Goal: Task Accomplishment & Management: Manage account settings

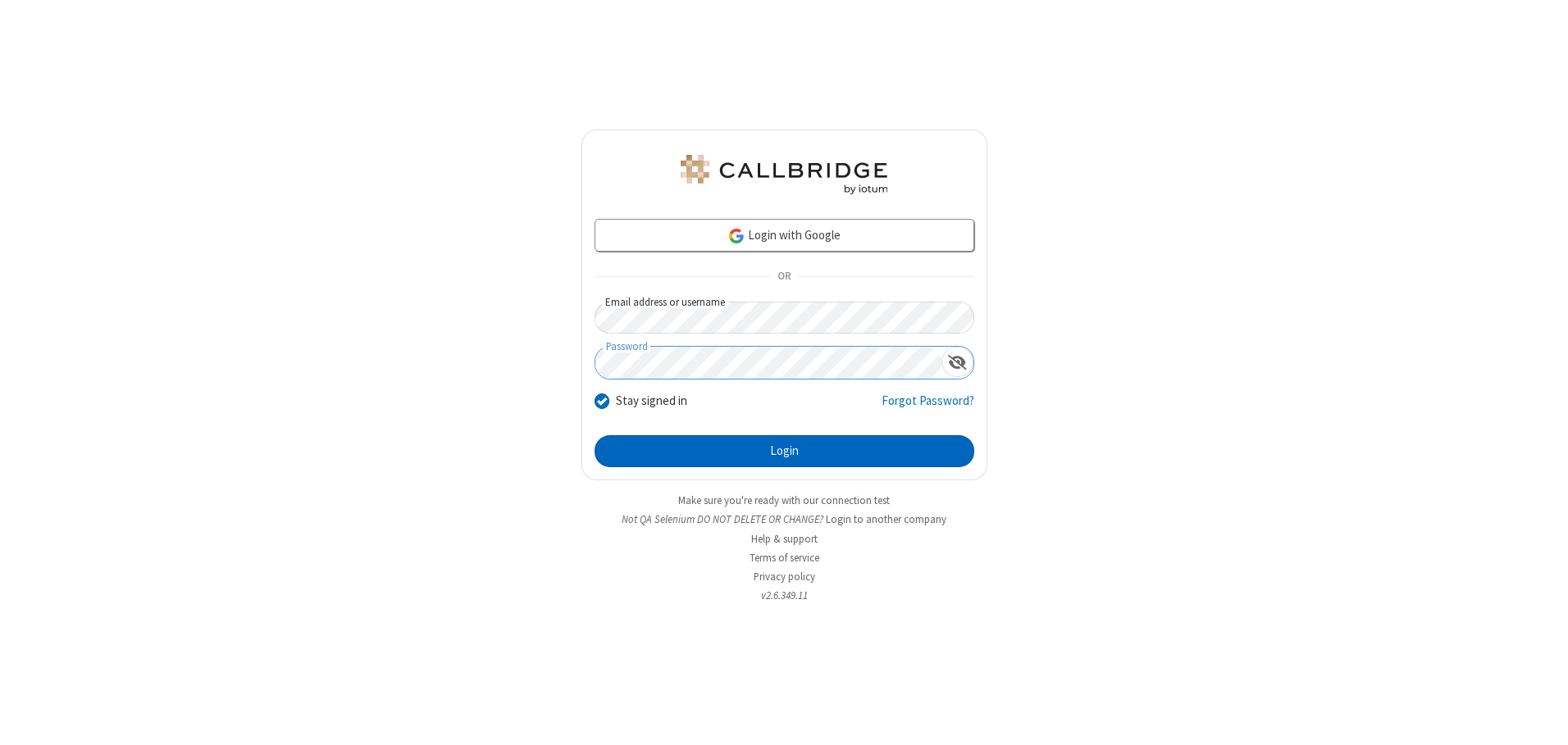
click at [784, 451] on button "Login" at bounding box center [784, 452] width 379 height 33
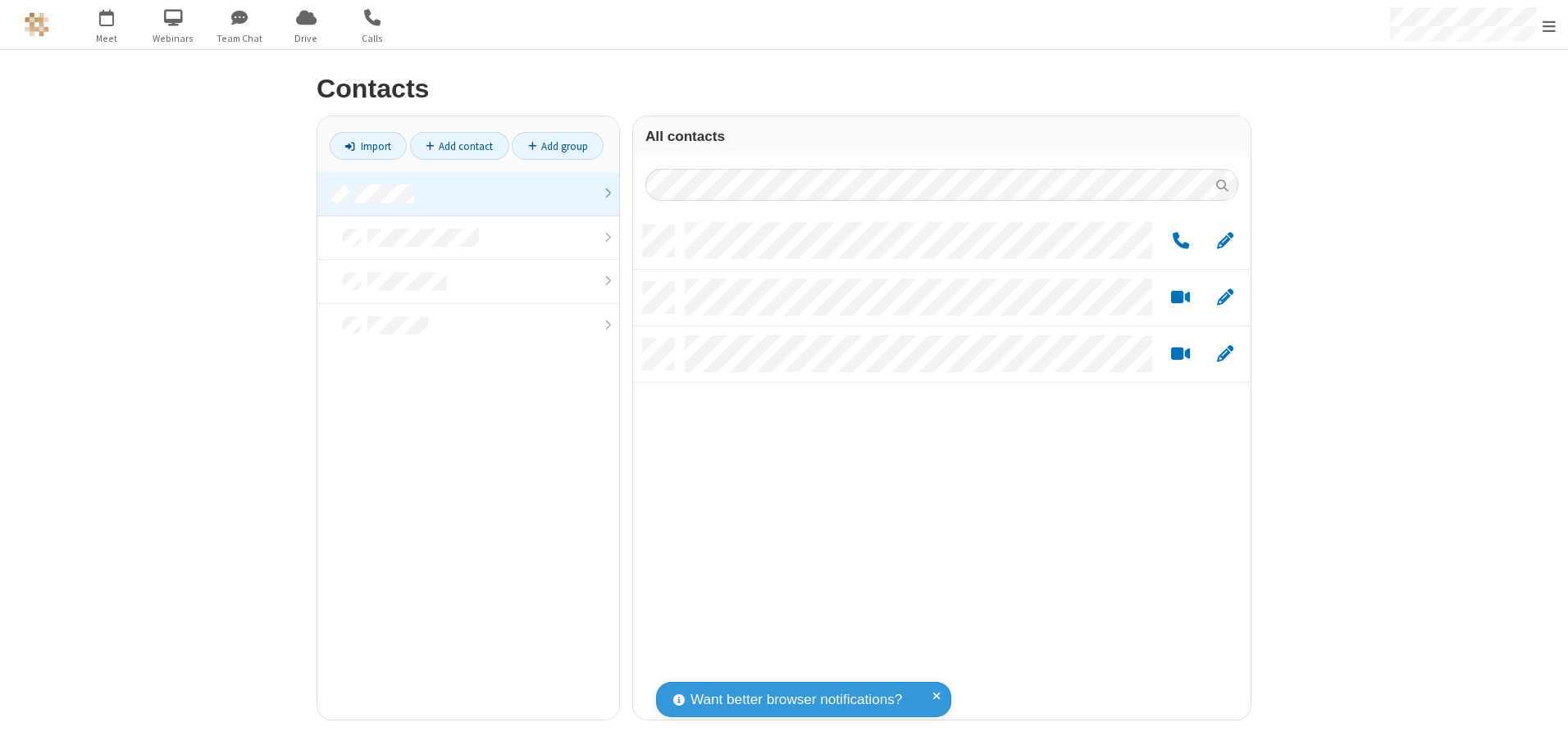
scroll to position [494, 605]
click at [468, 193] on link at bounding box center [468, 194] width 302 height 44
click at [558, 146] on link "Add group" at bounding box center [557, 146] width 92 height 28
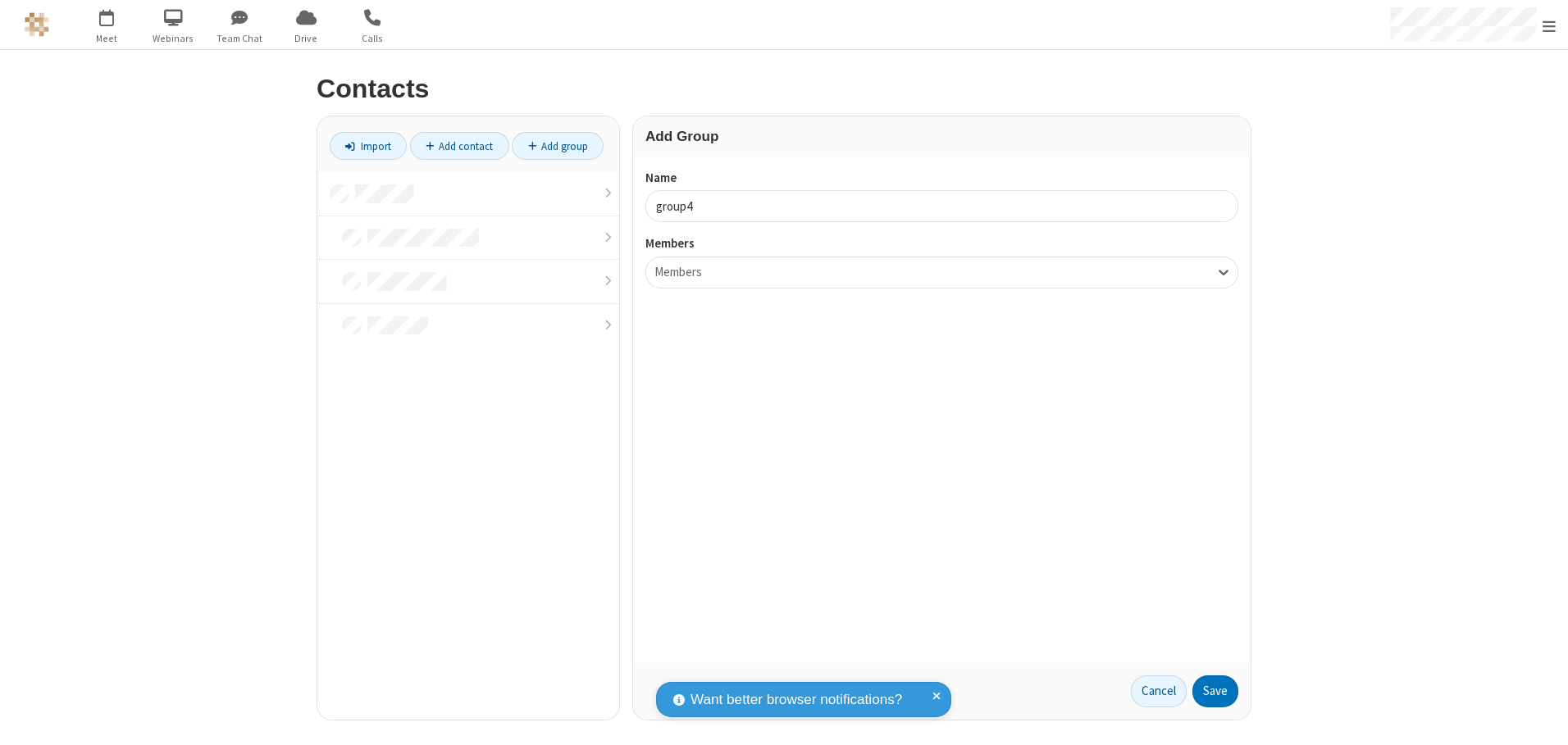
type input "group4"
type input "name20"
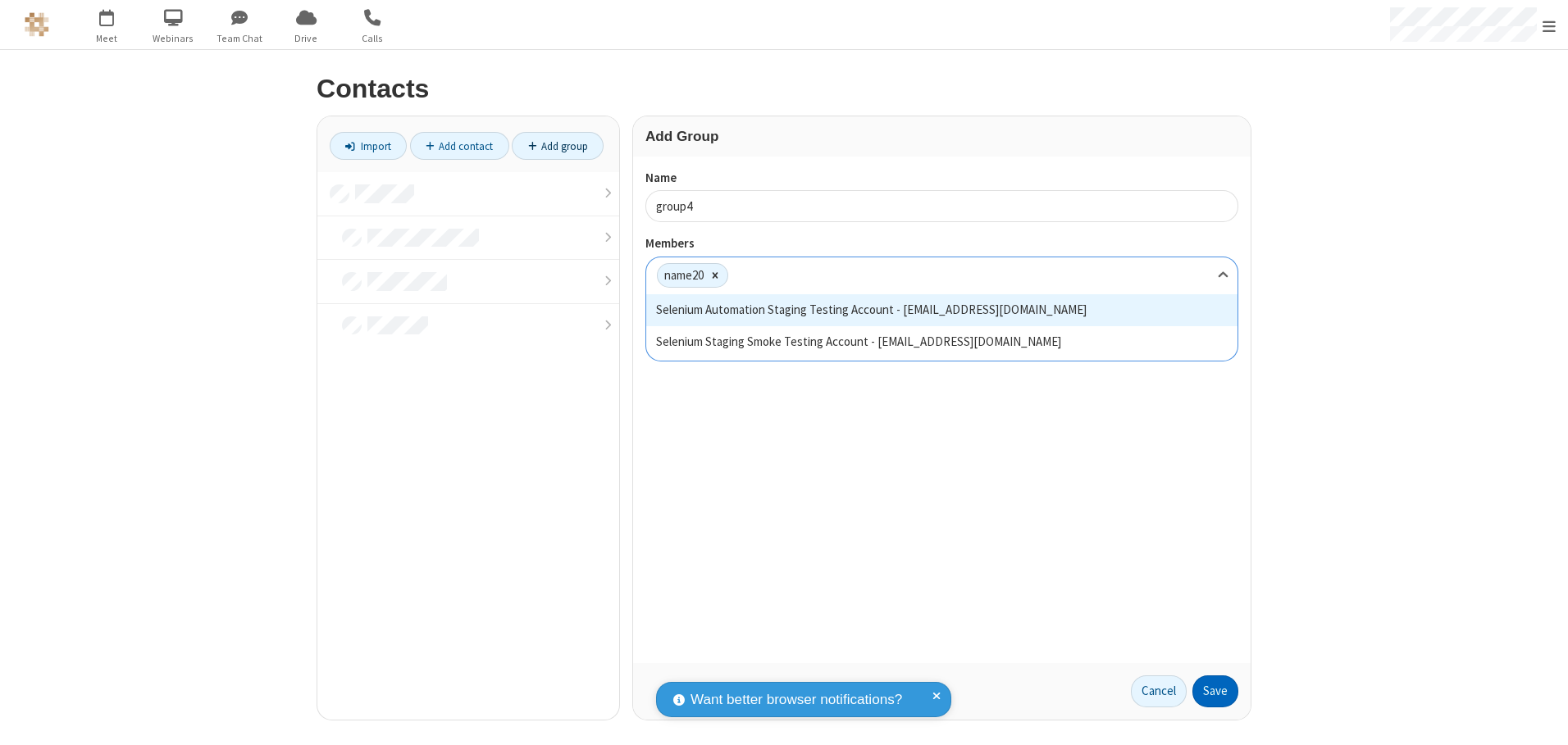
click at [1215, 692] on button "Save" at bounding box center [1215, 692] width 46 height 33
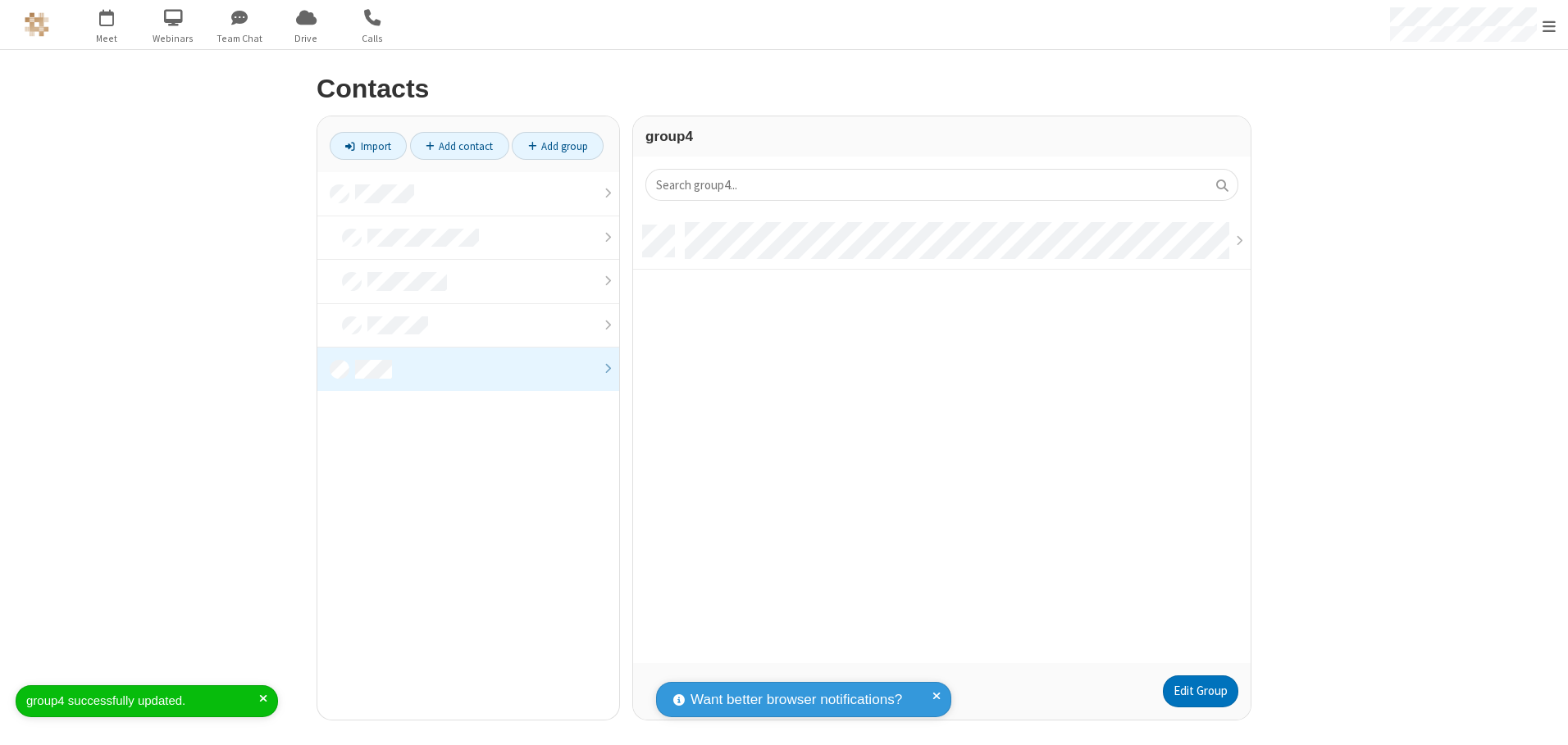
scroll to position [438, 605]
click at [460, 146] on link "Add contact" at bounding box center [459, 146] width 99 height 28
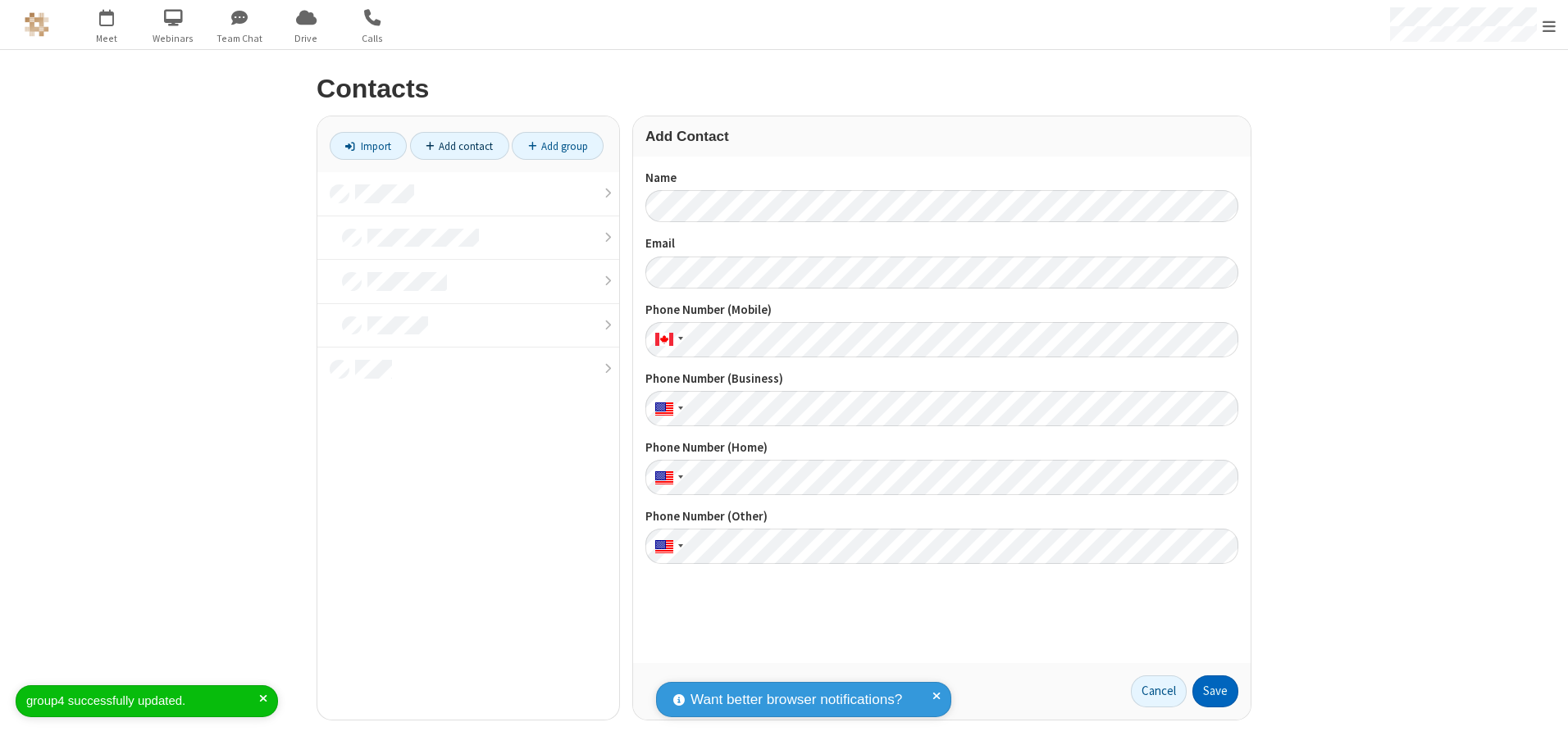
click at [1215, 692] on button "Save" at bounding box center [1215, 692] width 46 height 33
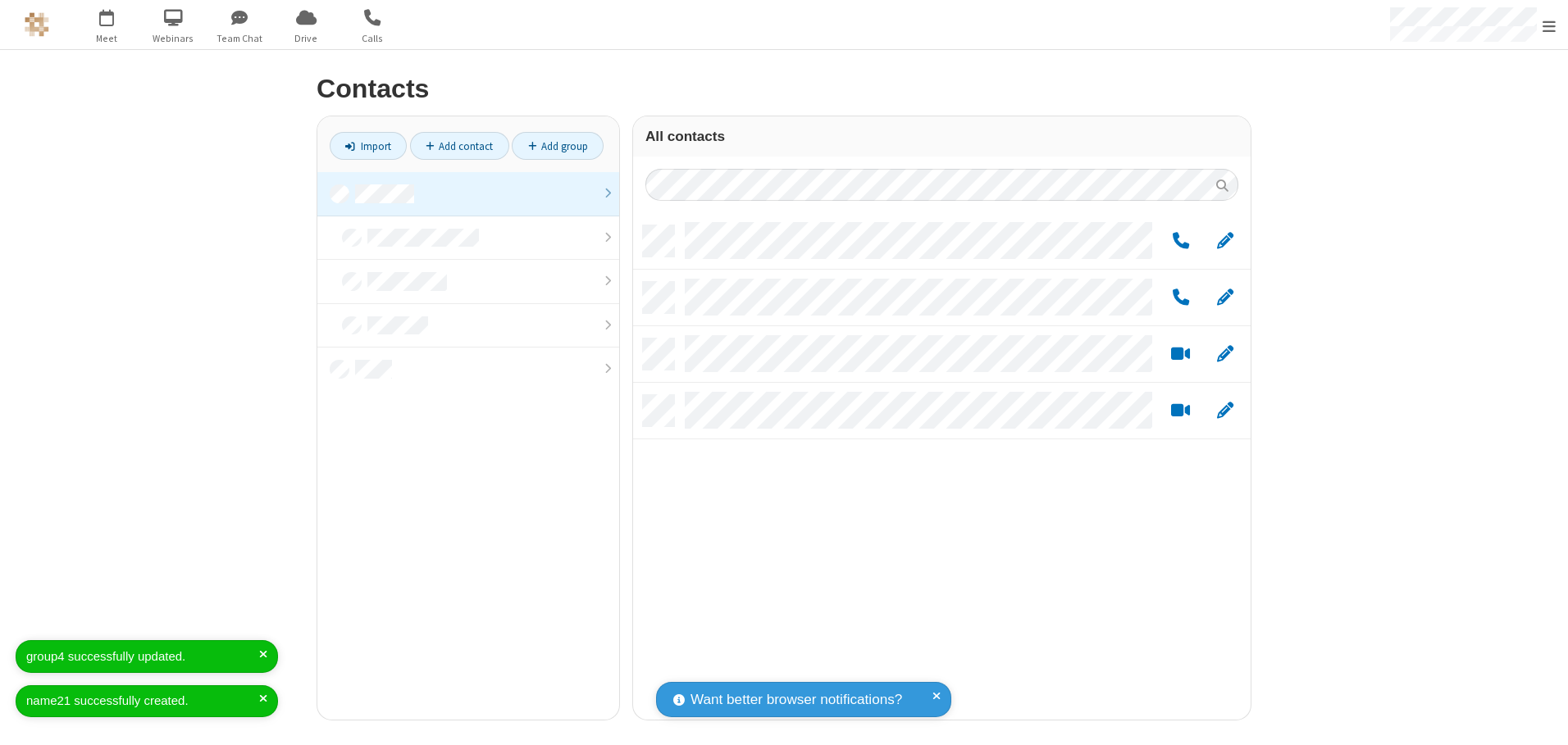
scroll to position [494, 605]
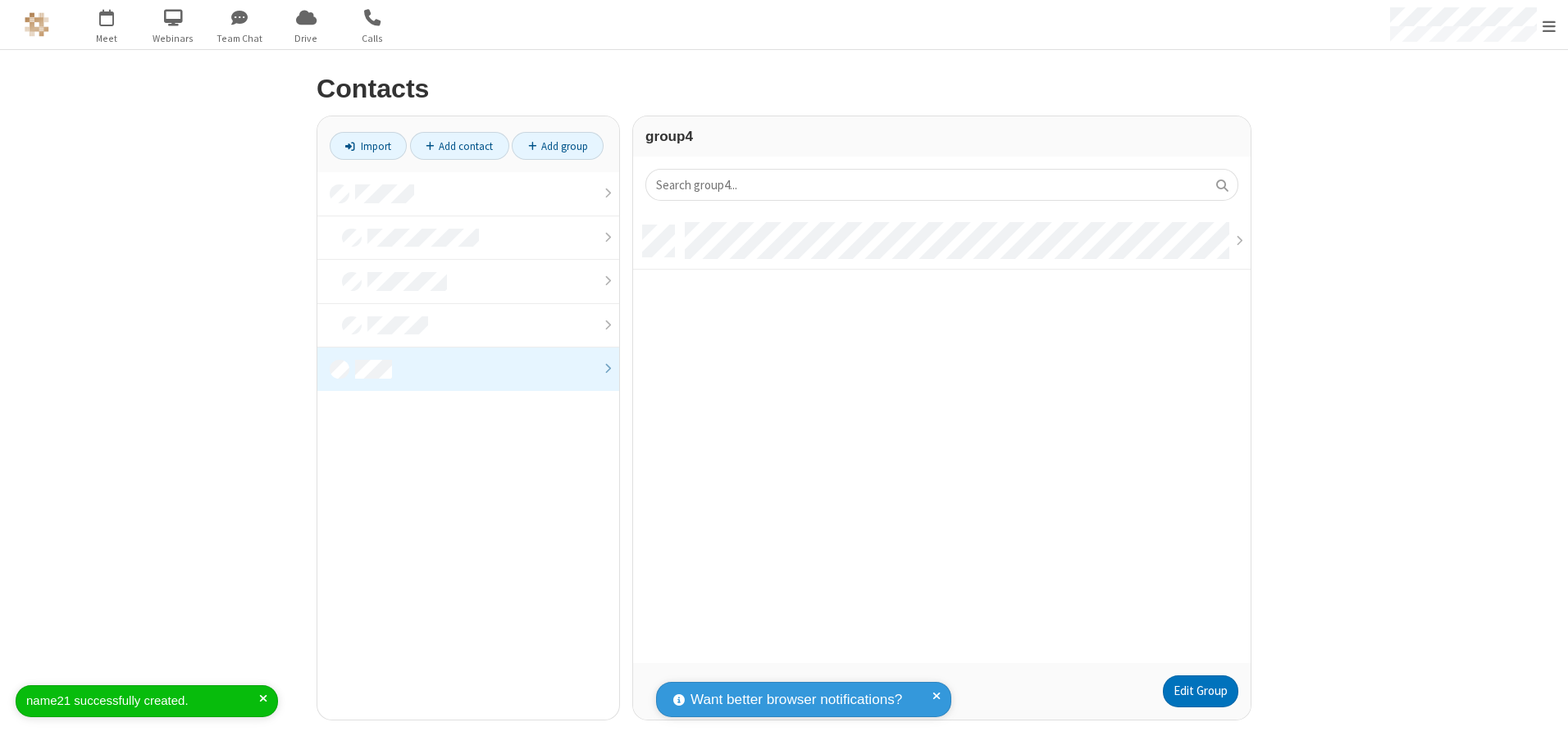
scroll to position [438, 605]
click at [1200, 692] on link "Edit Group" at bounding box center [1200, 692] width 75 height 33
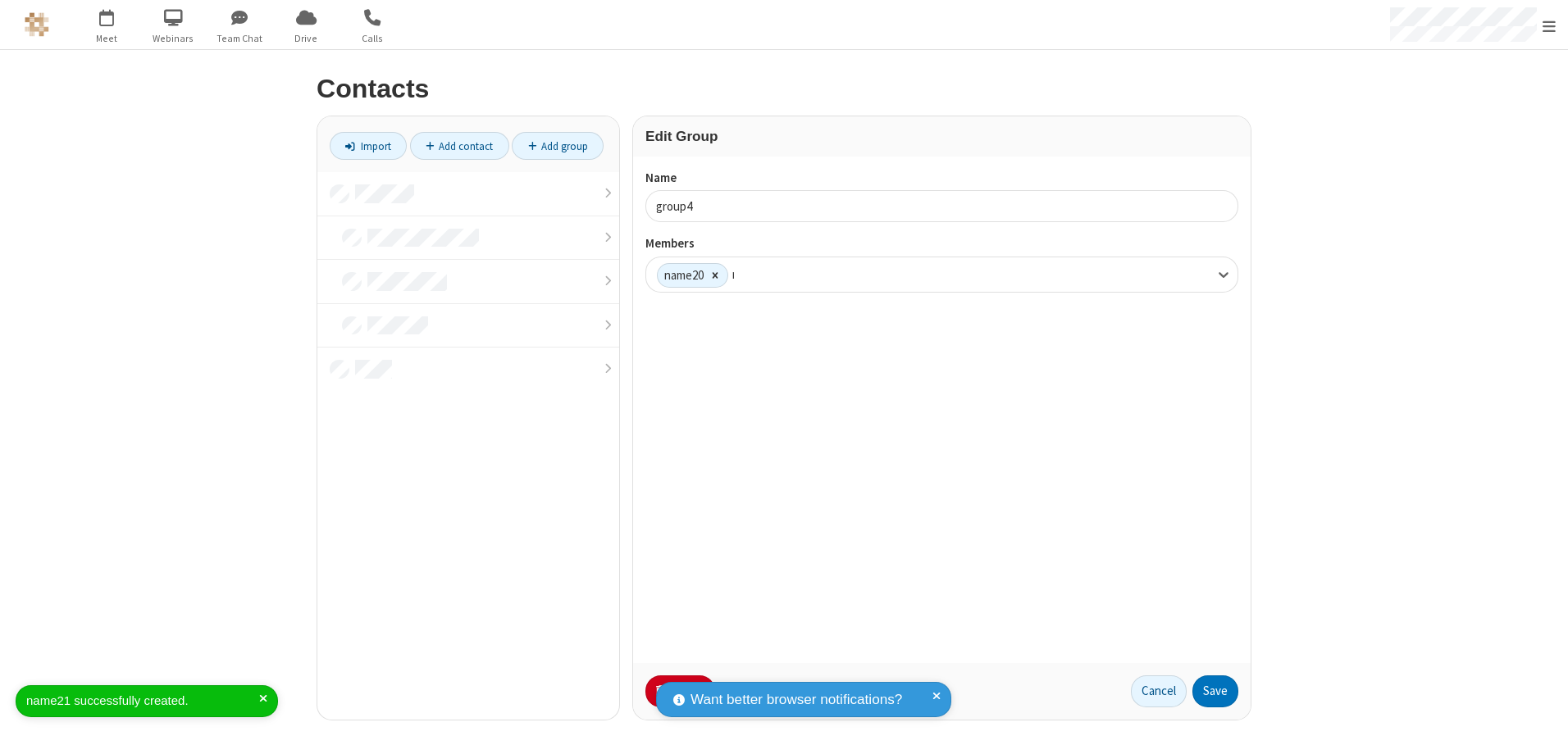
type input "name21"
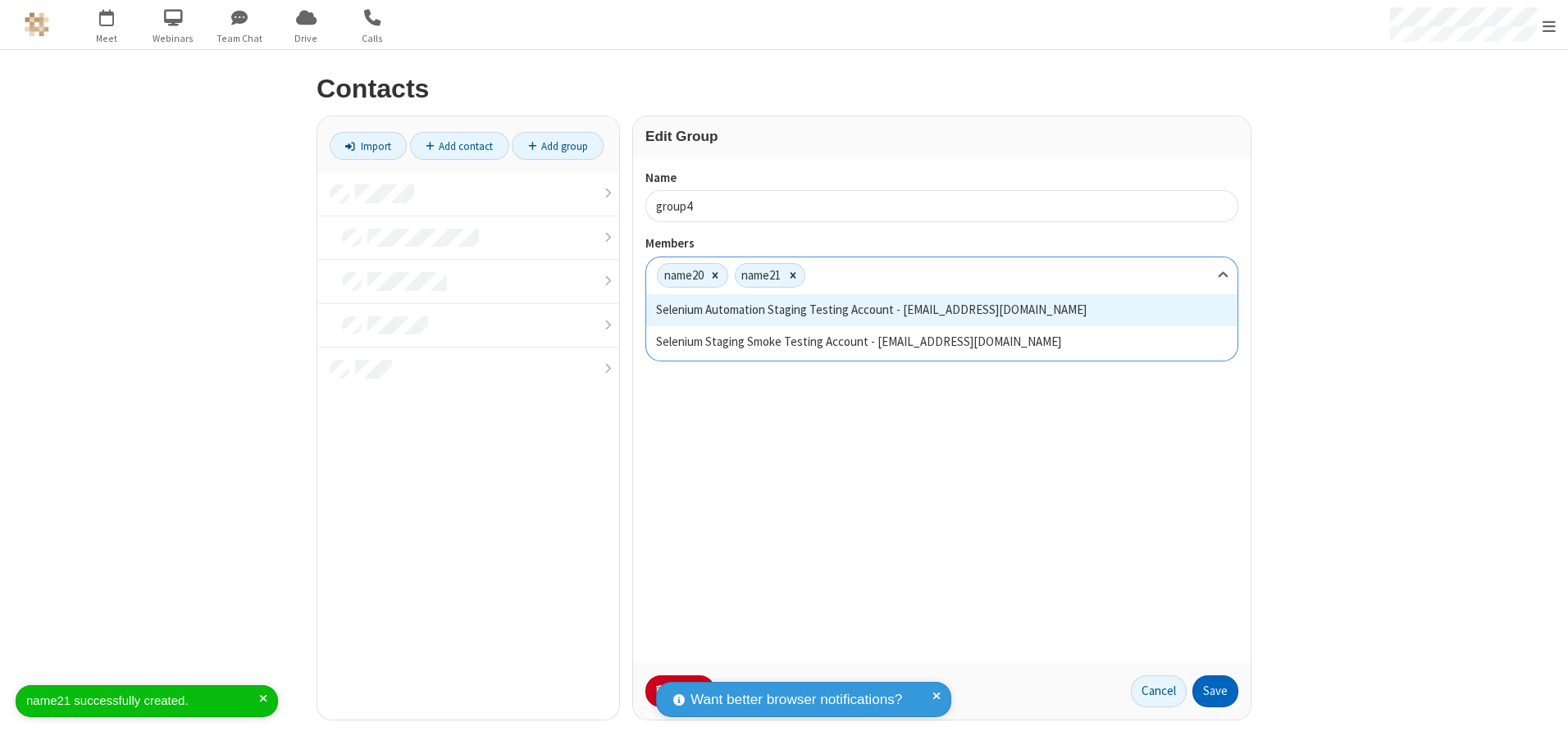
click at [1215, 692] on button "Save" at bounding box center [1215, 692] width 46 height 33
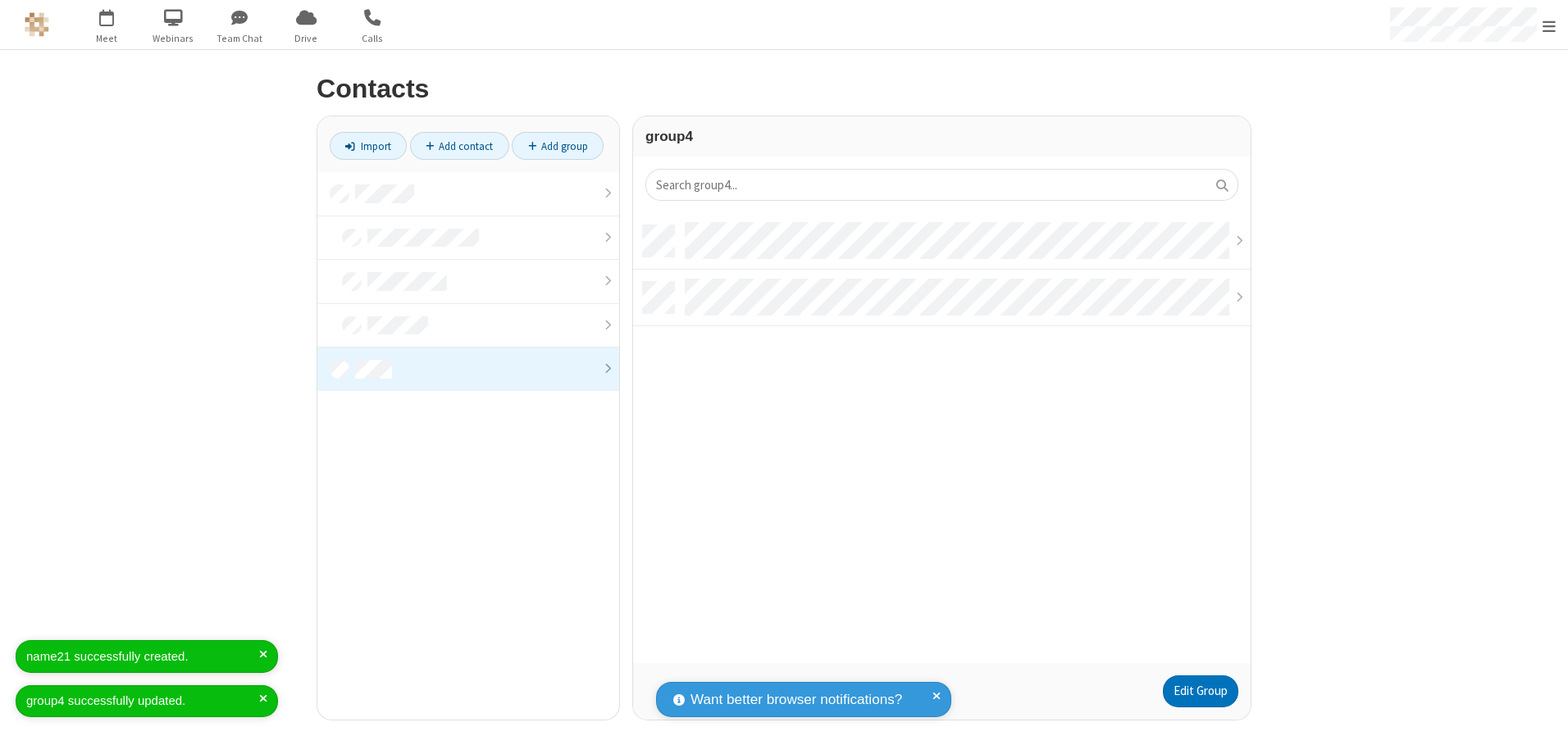
scroll to position [438, 605]
